Goal: Navigation & Orientation: Find specific page/section

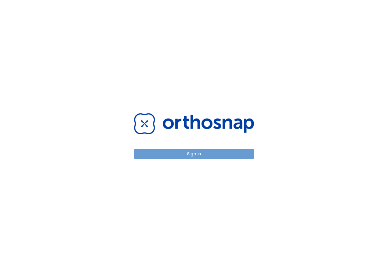
click at [182, 155] on button "Sign in" at bounding box center [194, 154] width 120 height 10
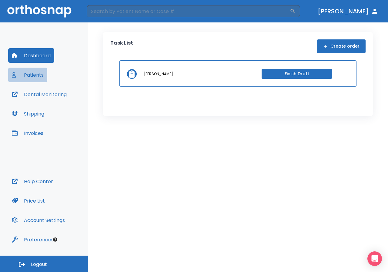
click at [31, 76] on button "Patients" at bounding box center [27, 75] width 39 height 15
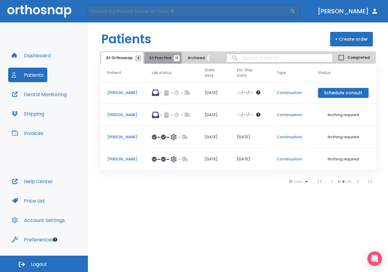
click at [161, 59] on span "At Practice 16" at bounding box center [163, 57] width 28 height 5
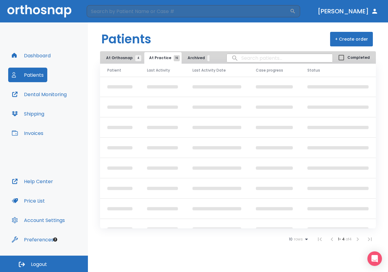
click at [194, 59] on span "Archived 6" at bounding box center [199, 57] width 23 height 5
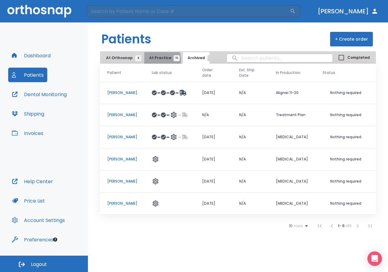
click at [158, 59] on span "At Practice 16" at bounding box center [163, 57] width 28 height 5
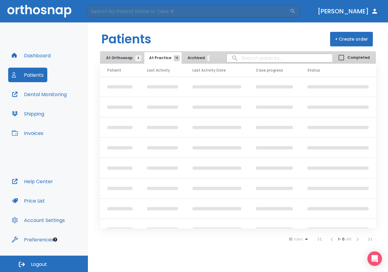
click at [126, 59] on span "At Orthosnap 4" at bounding box center [122, 57] width 32 height 5
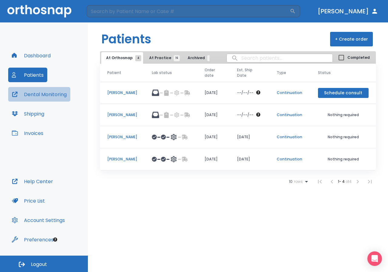
click at [37, 95] on button "Dental Monitoring" at bounding box center [39, 94] width 62 height 15
click at [45, 92] on button "Dental Monitoring" at bounding box center [39, 94] width 62 height 15
